Goal: Find specific page/section: Find specific page/section

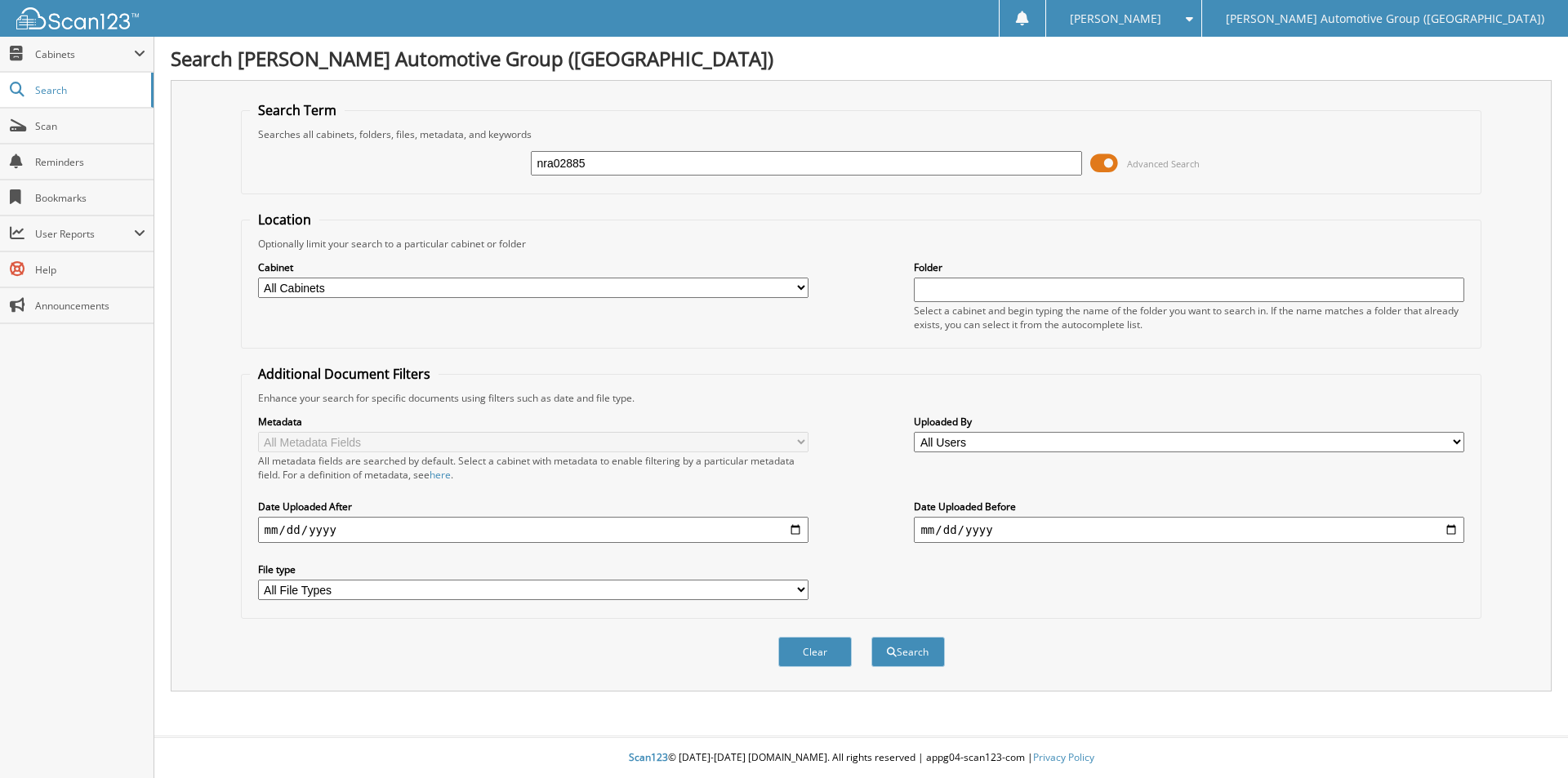
type input "nra02885"
click at [871, 637] on button "Search" at bounding box center [908, 652] width 73 height 30
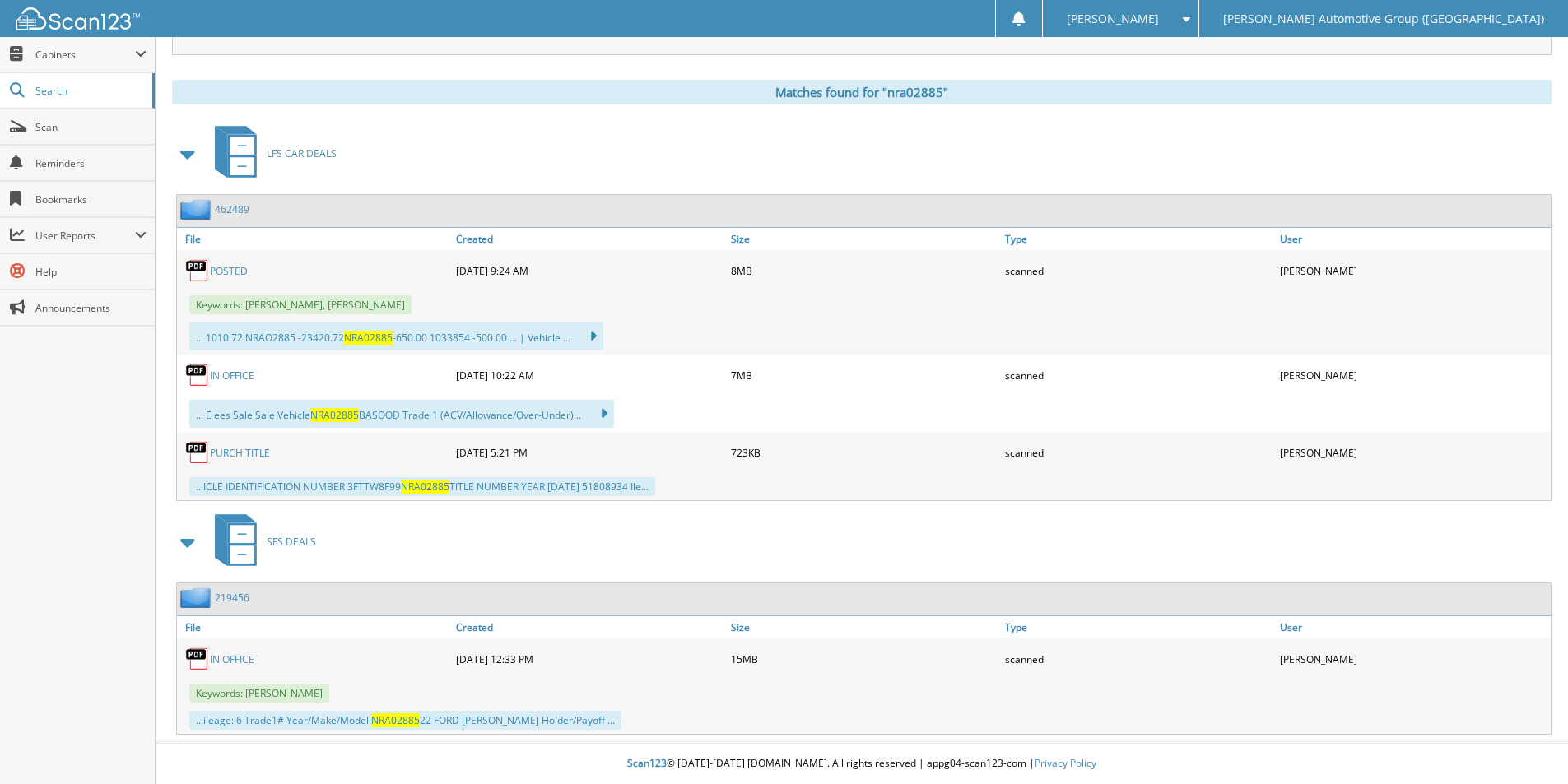
scroll to position [642, 0]
click at [234, 596] on link "219456" at bounding box center [232, 597] width 35 height 14
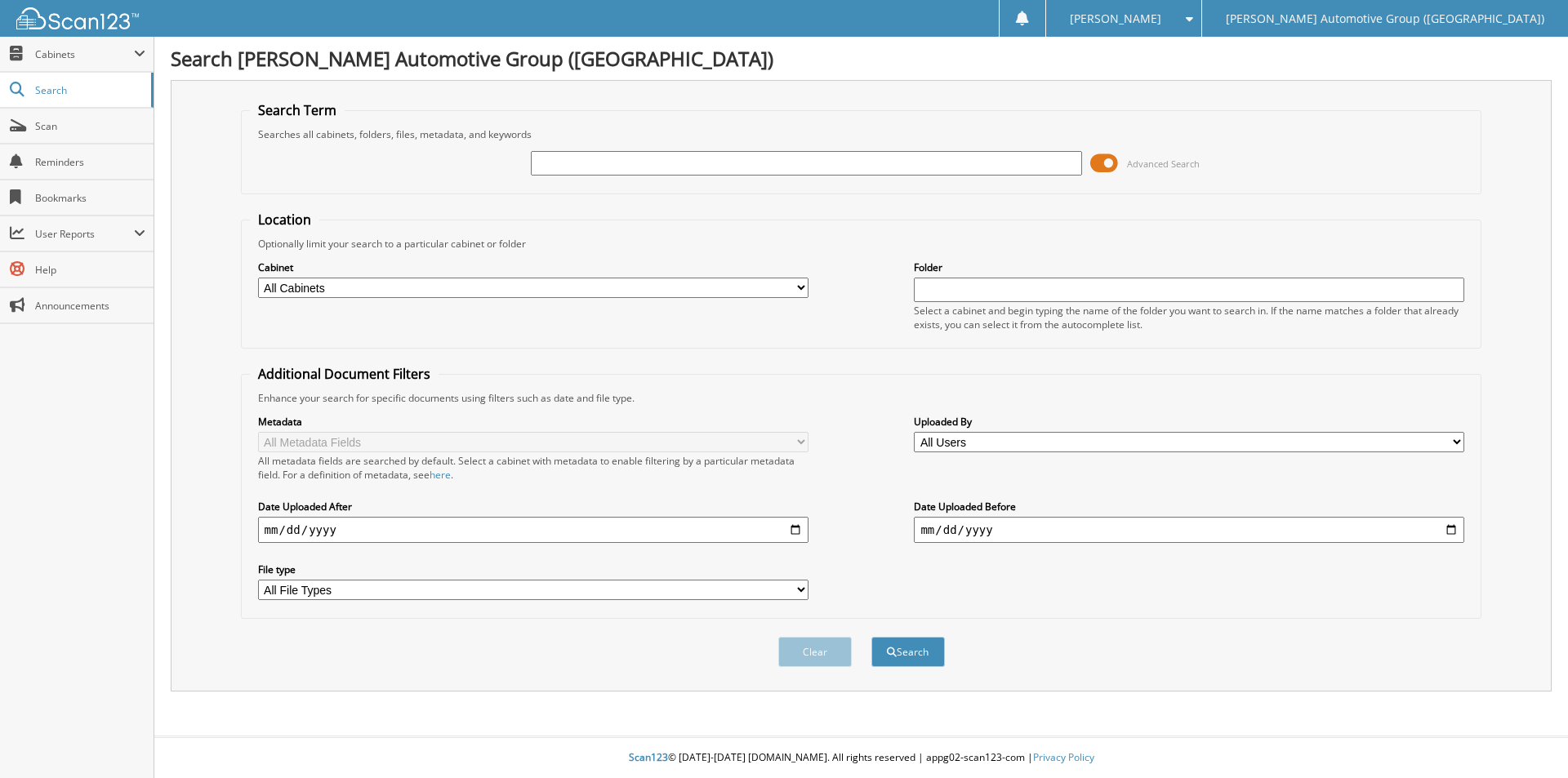
click at [553, 160] on input "text" at bounding box center [806, 163] width 551 height 24
type input "p"
type input "PNA16515"
click at [871, 637] on button "Search" at bounding box center [908, 652] width 73 height 30
